Goal: Check status

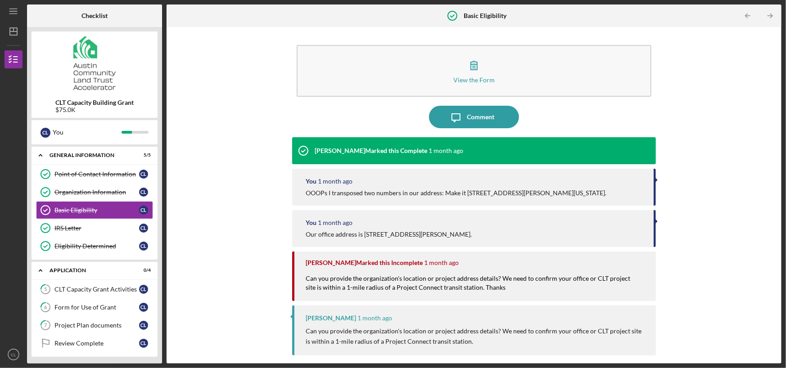
click at [230, 180] on div "View the Form Form Icon/Message Comment [PERSON_NAME] Marked this Complete [DAT…" at bounding box center [474, 196] width 606 height 328
drag, startPoint x: 755, startPoint y: 33, endPoint x: 752, endPoint y: 23, distance: 10.4
click at [755, 32] on div "View the Form Form Icon/Message Comment [PERSON_NAME] Marked this Complete [DAT…" at bounding box center [474, 196] width 606 height 328
